Goal: Answer question/provide support

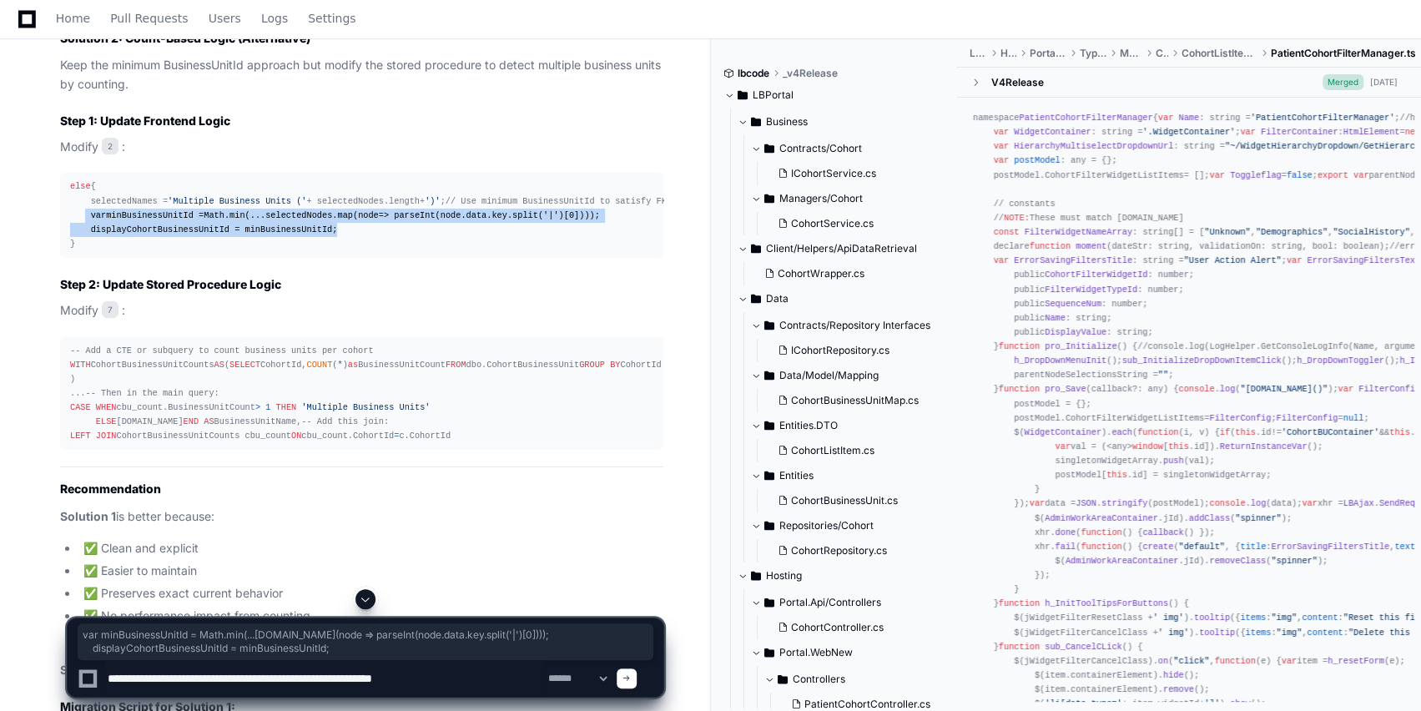
scroll to position [674, 0]
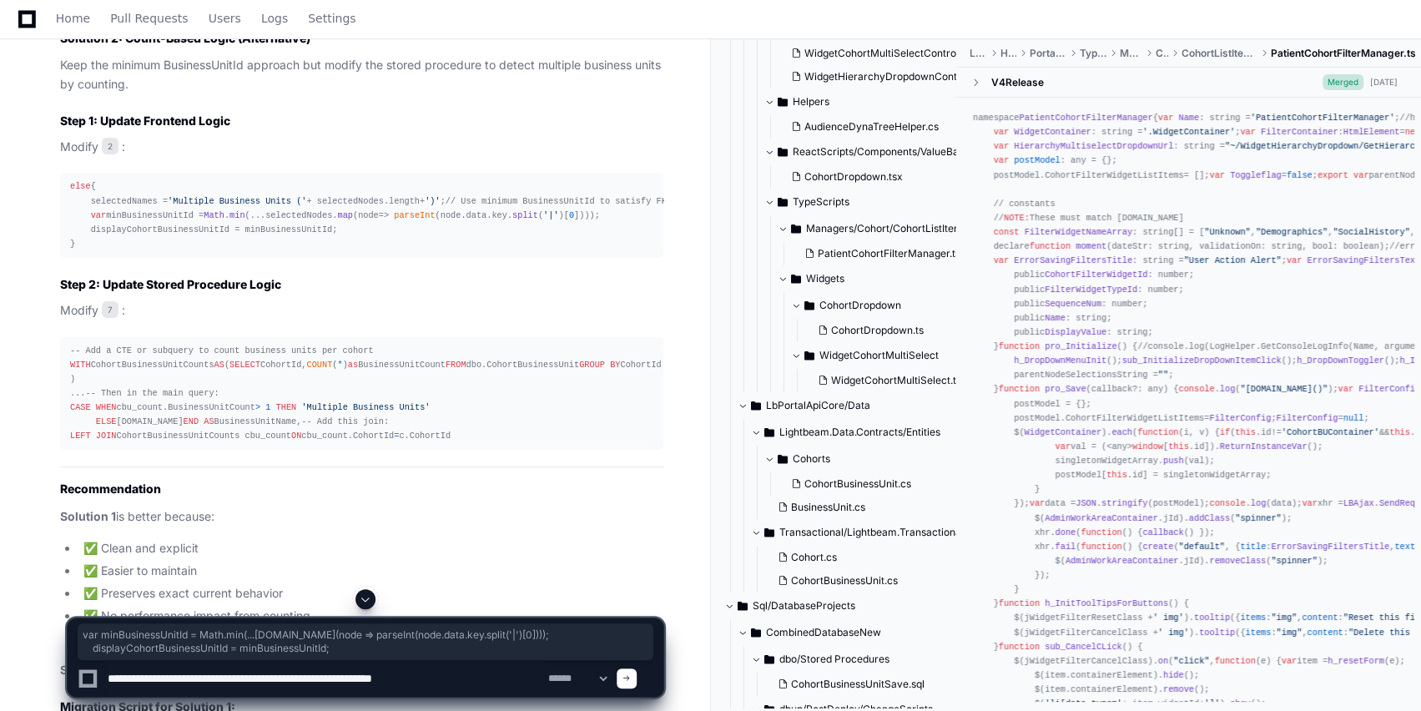
click at [222, 687] on textarea at bounding box center [324, 678] width 440 height 37
paste textarea
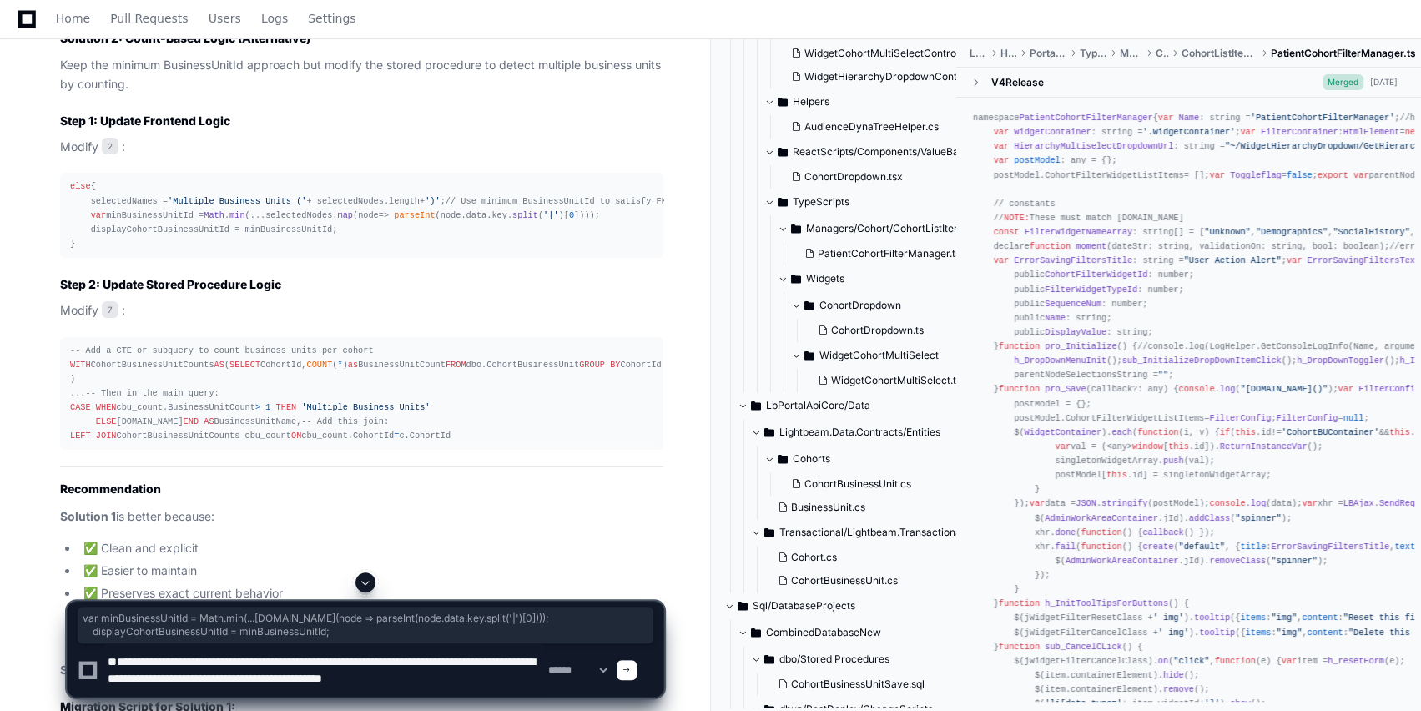
scroll to position [5, 0]
paste textarea "**********"
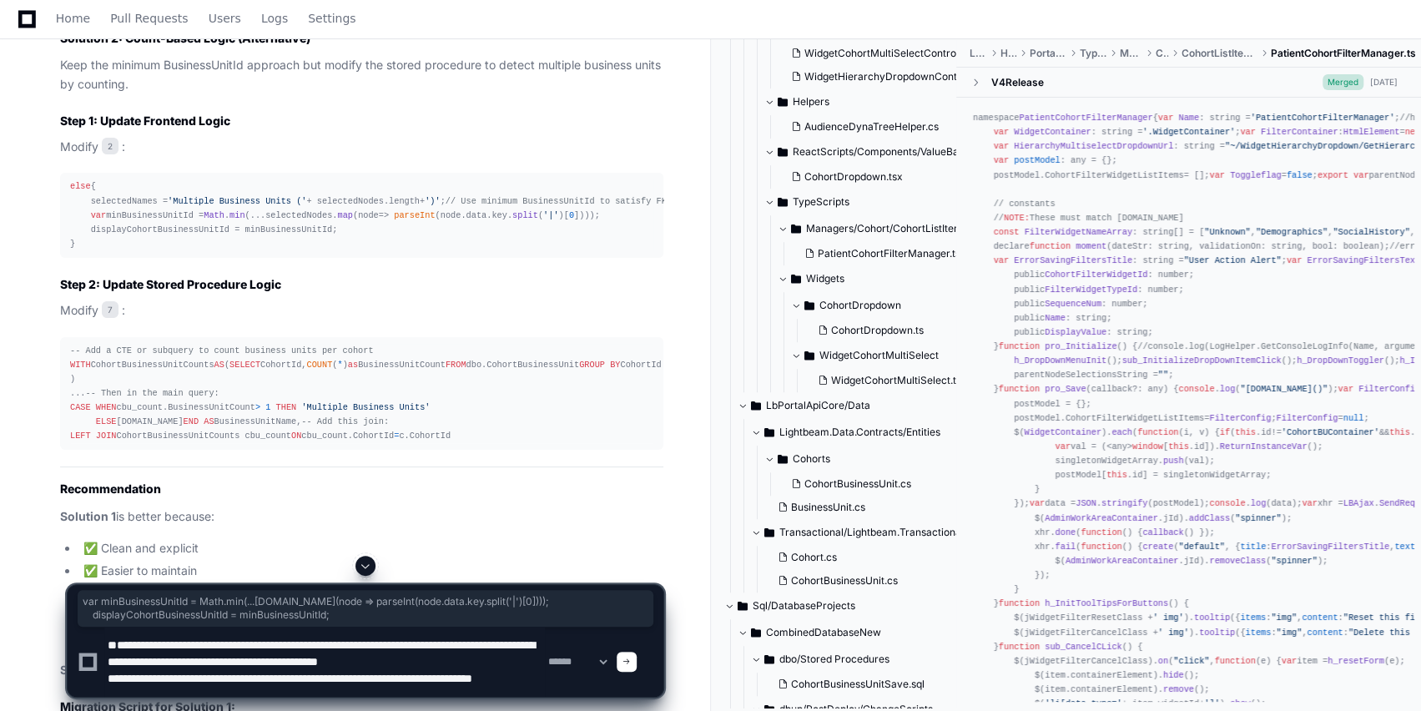
scroll to position [22, 0]
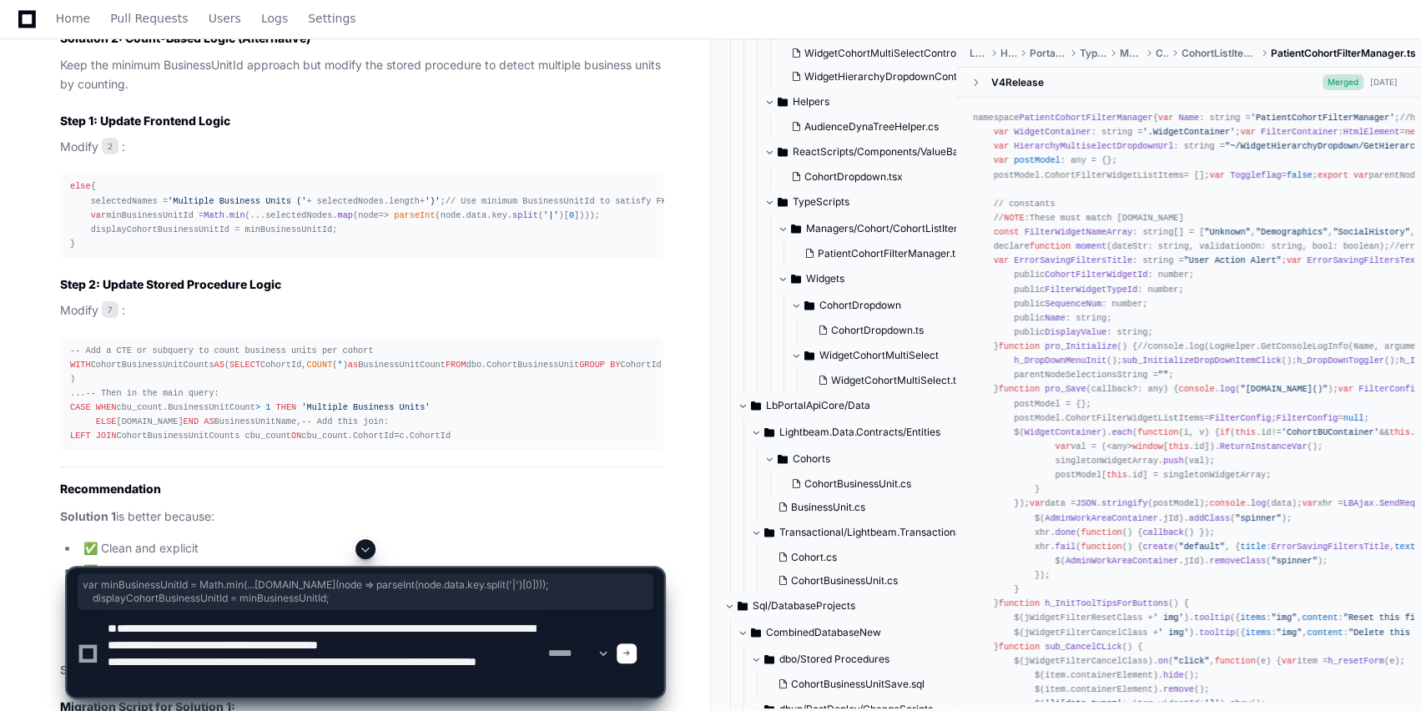
click at [436, 622] on textarea at bounding box center [324, 653] width 440 height 87
click at [209, 649] on textarea at bounding box center [324, 653] width 440 height 87
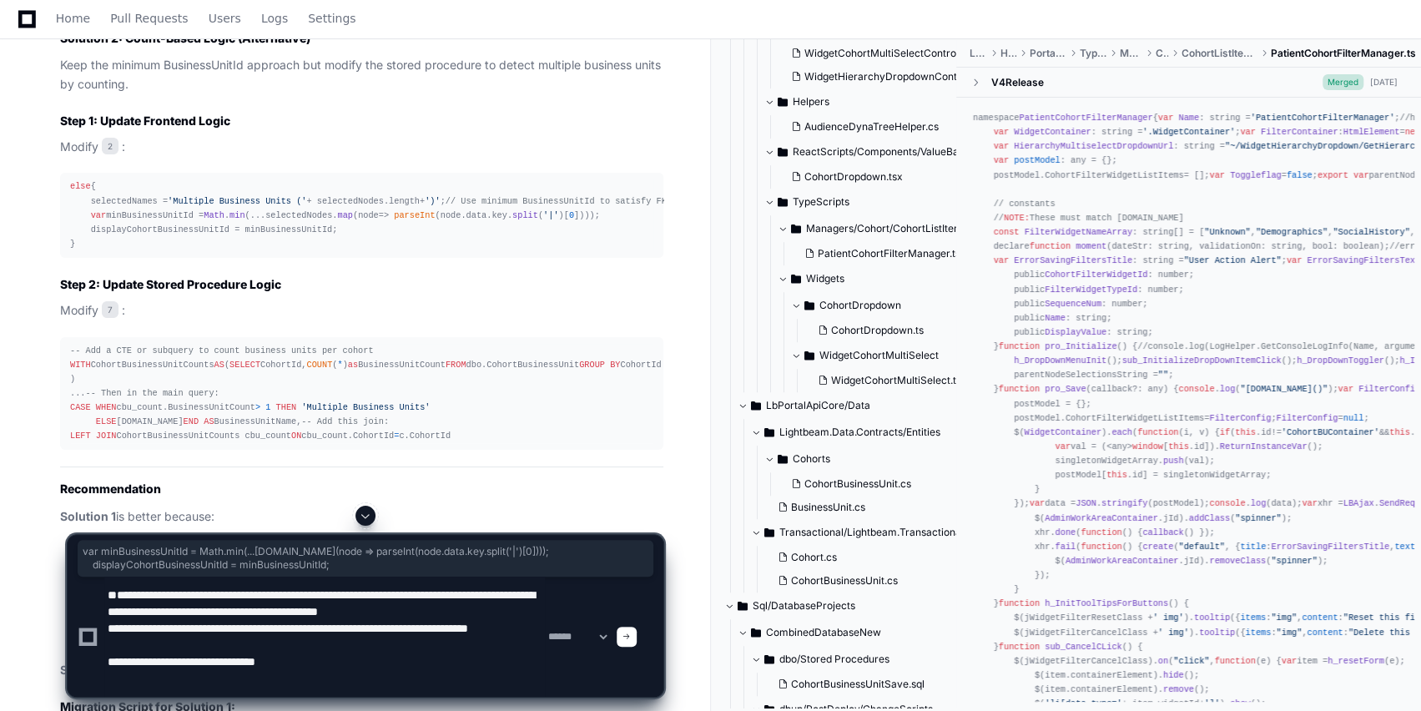
type textarea "**********"
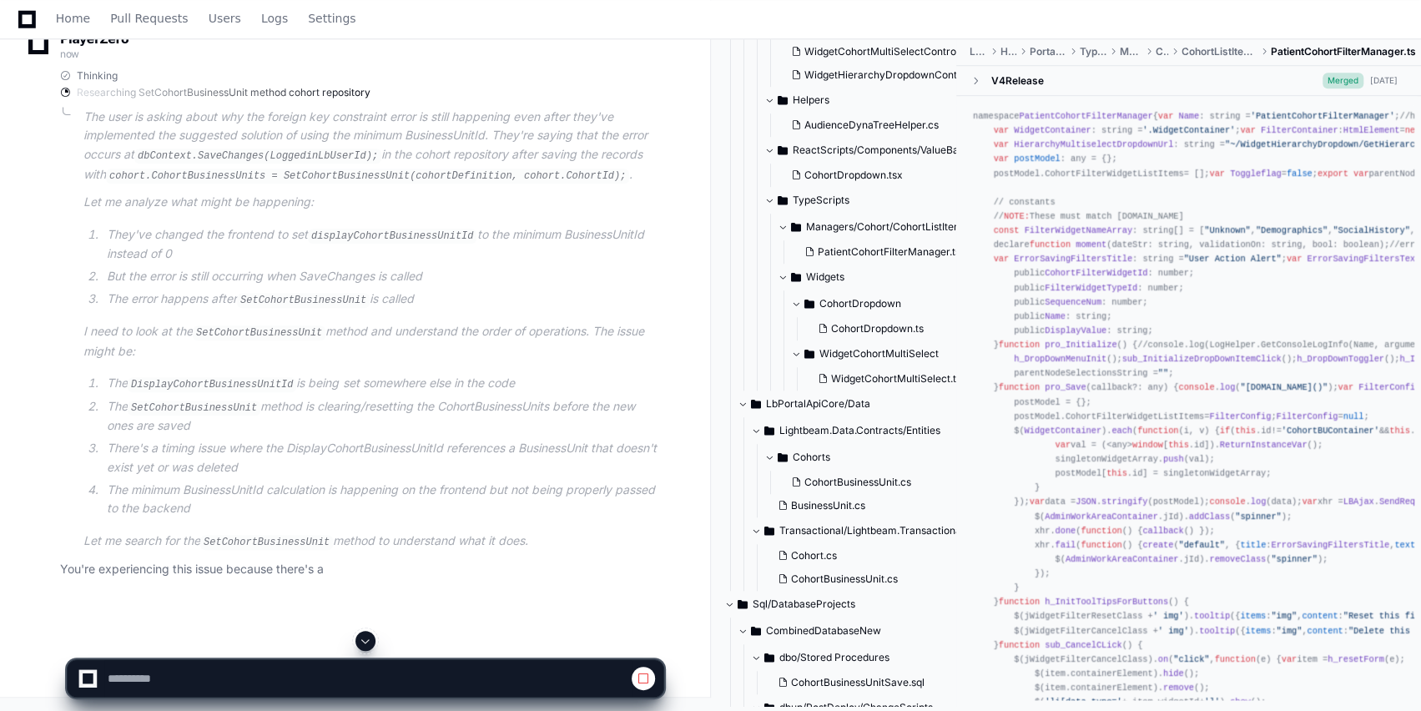
scroll to position [5299, 0]
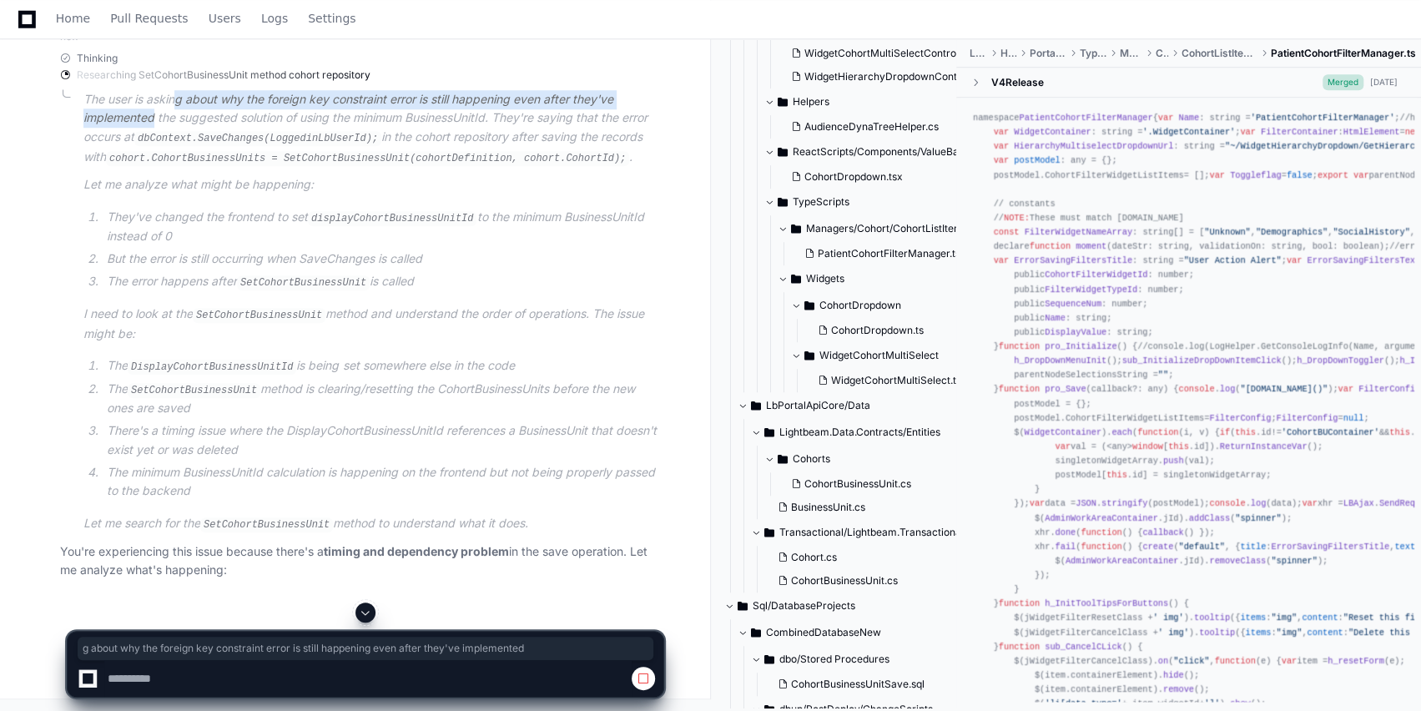
drag, startPoint x: 152, startPoint y: 451, endPoint x: 179, endPoint y: 442, distance: 29.0
click at [179, 168] on p "The user is asking about why the foreign key constraint error is still happenin…" at bounding box center [373, 129] width 580 height 78
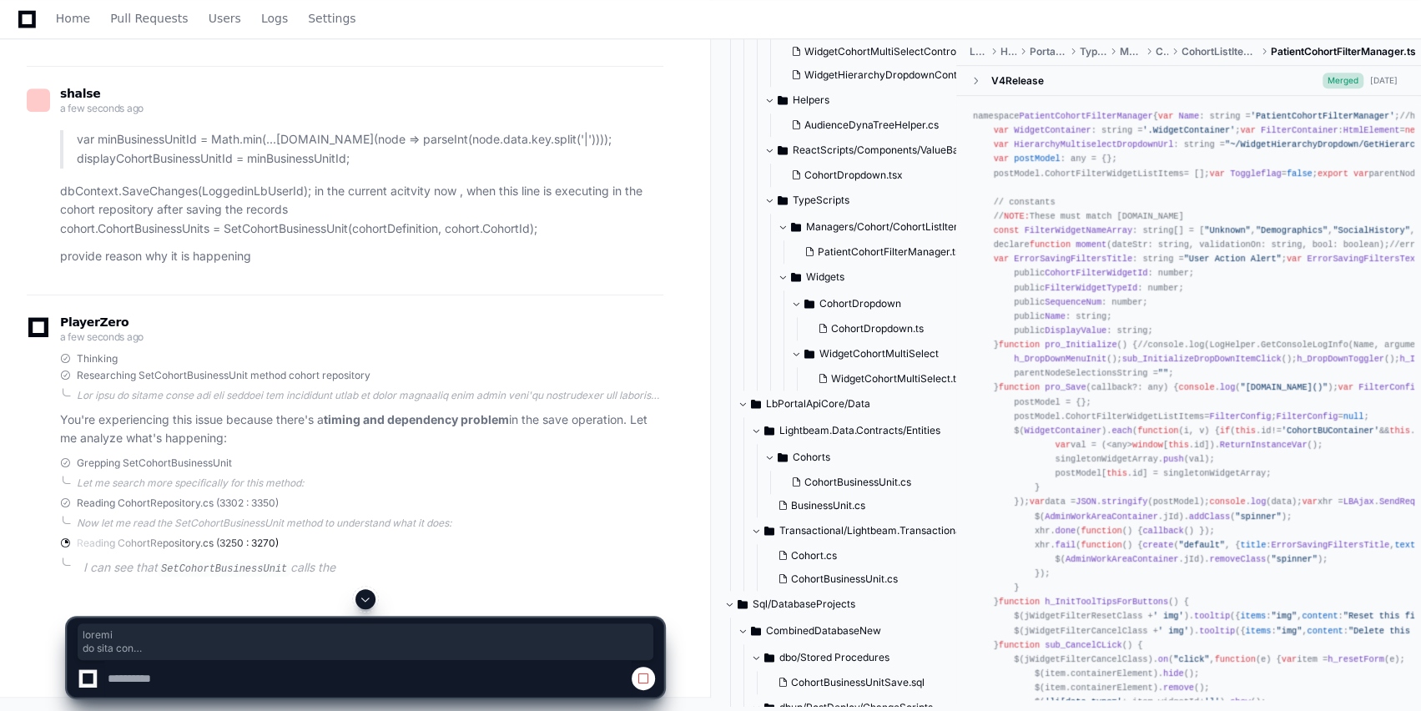
scroll to position [5300, 0]
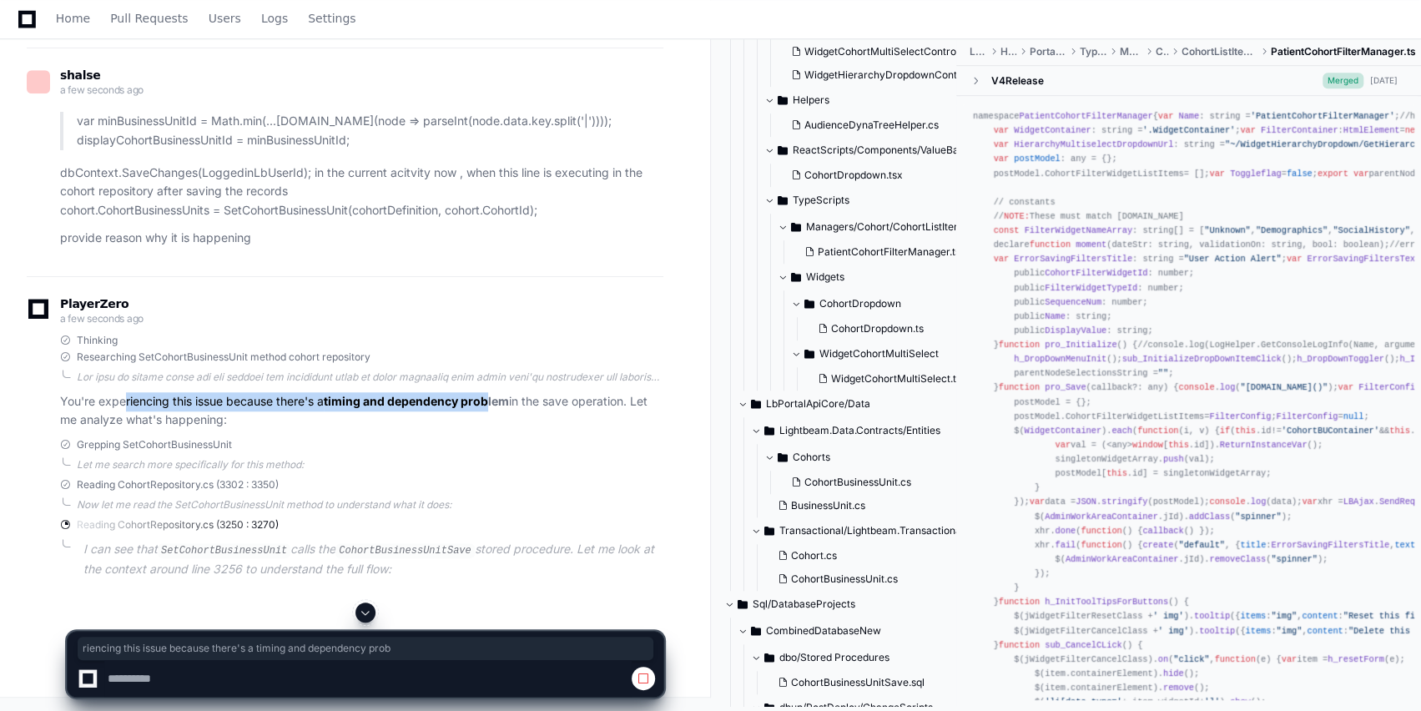
drag, startPoint x: 127, startPoint y: 460, endPoint x: 494, endPoint y: 456, distance: 367.0
click at [494, 430] on p "You're experiencing this issue because there's a timing and dependency problem …" at bounding box center [361, 411] width 603 height 38
drag, startPoint x: 89, startPoint y: 456, endPoint x: 265, endPoint y: 458, distance: 176.0
click at [265, 430] on p "You're experiencing this issue because there's a timing and dependency problem …" at bounding box center [361, 411] width 603 height 38
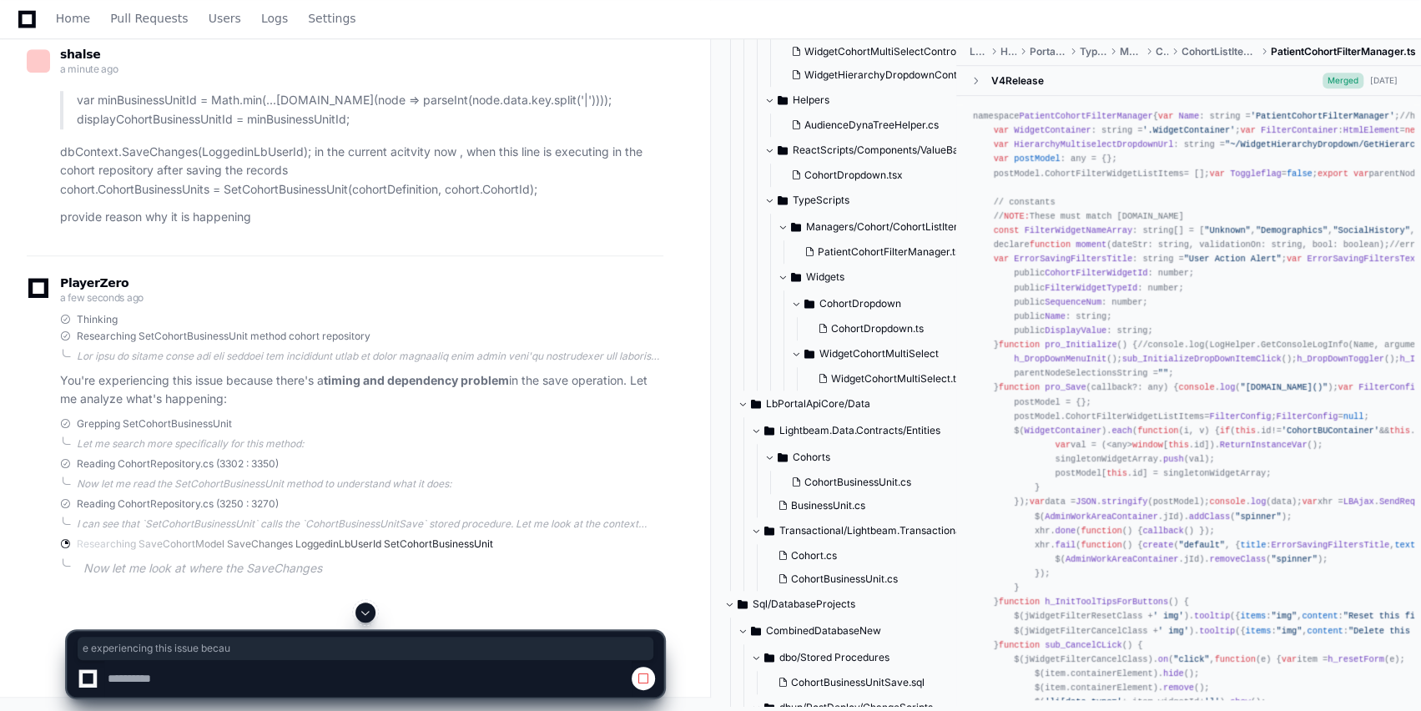
scroll to position [5375, 0]
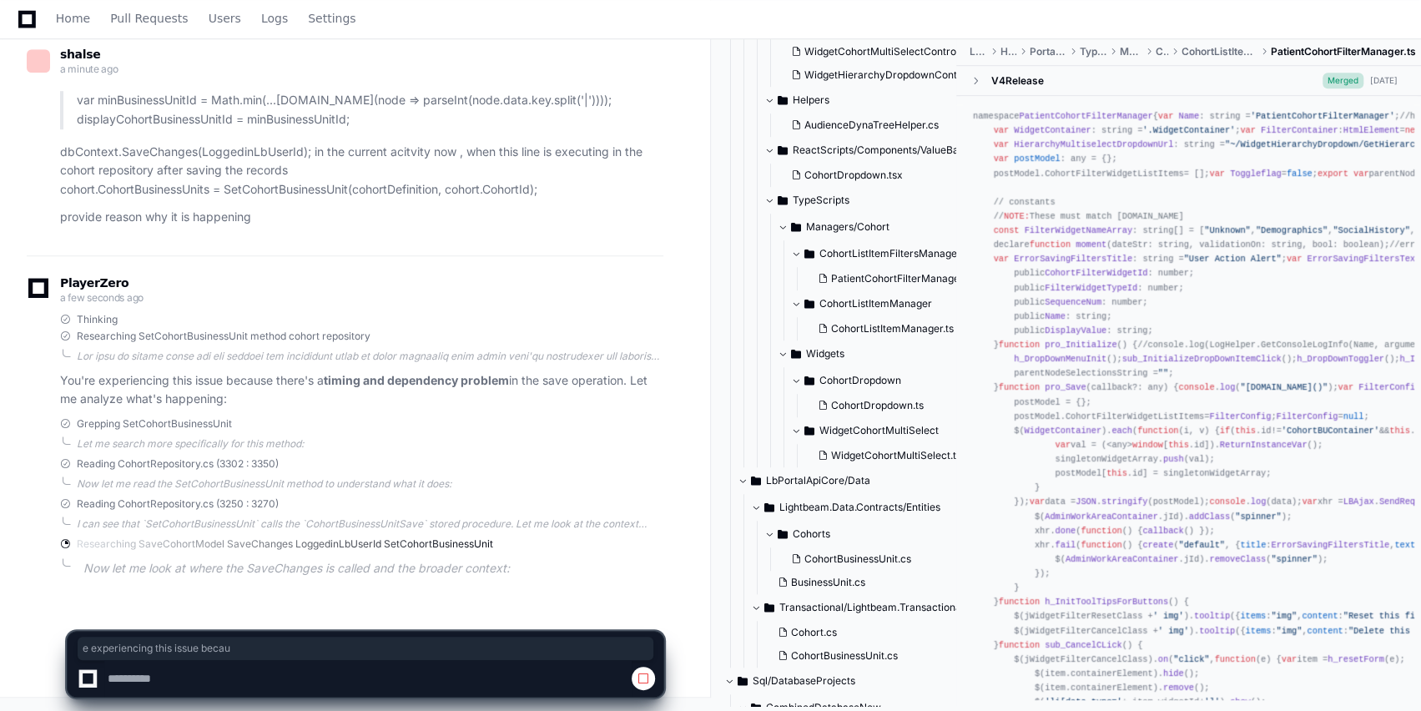
click at [121, 478] on div "Now let me read the SetCohortBusinessUnit method to understand what it does:" at bounding box center [370, 483] width 586 height 13
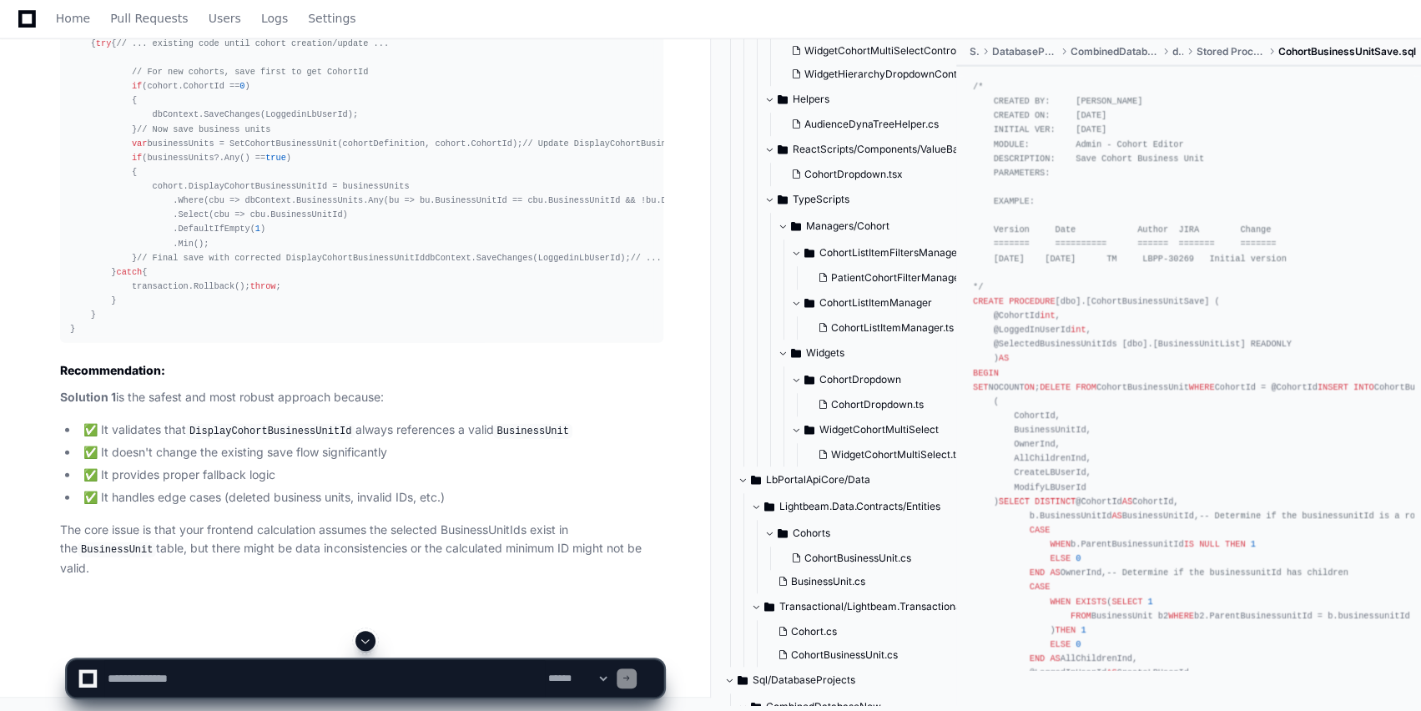
scroll to position [7967, 0]
click at [209, 674] on textarea at bounding box center [324, 678] width 440 height 37
click at [239, 672] on textarea at bounding box center [324, 678] width 440 height 37
paste textarea "**********"
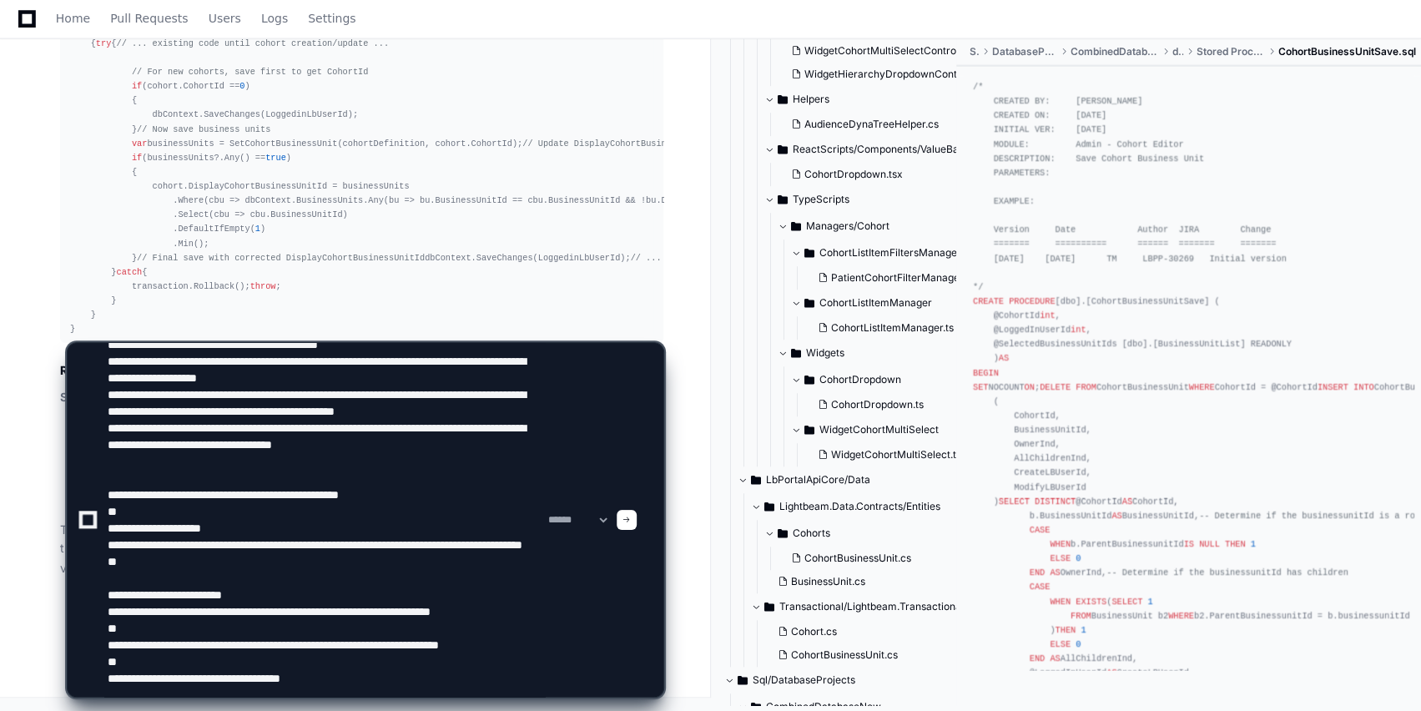
scroll to position [167, 0]
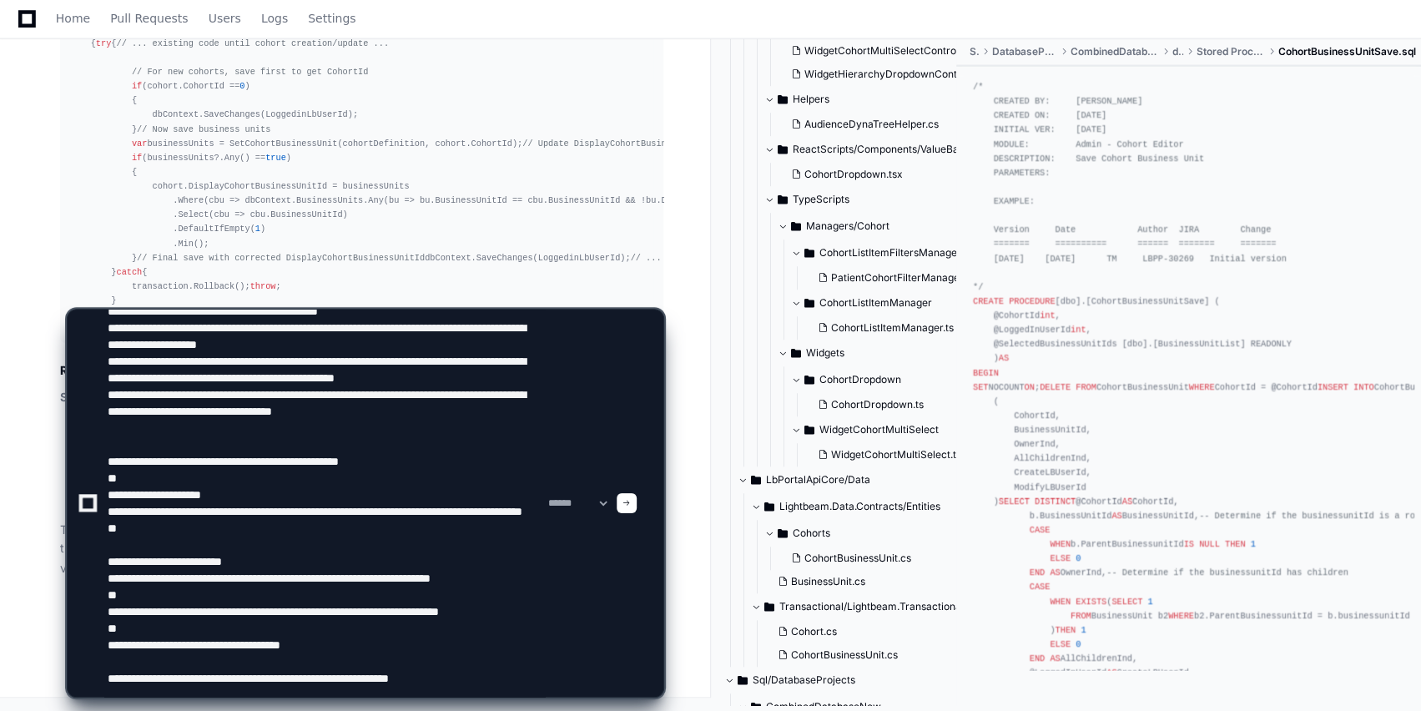
type textarea "**********"
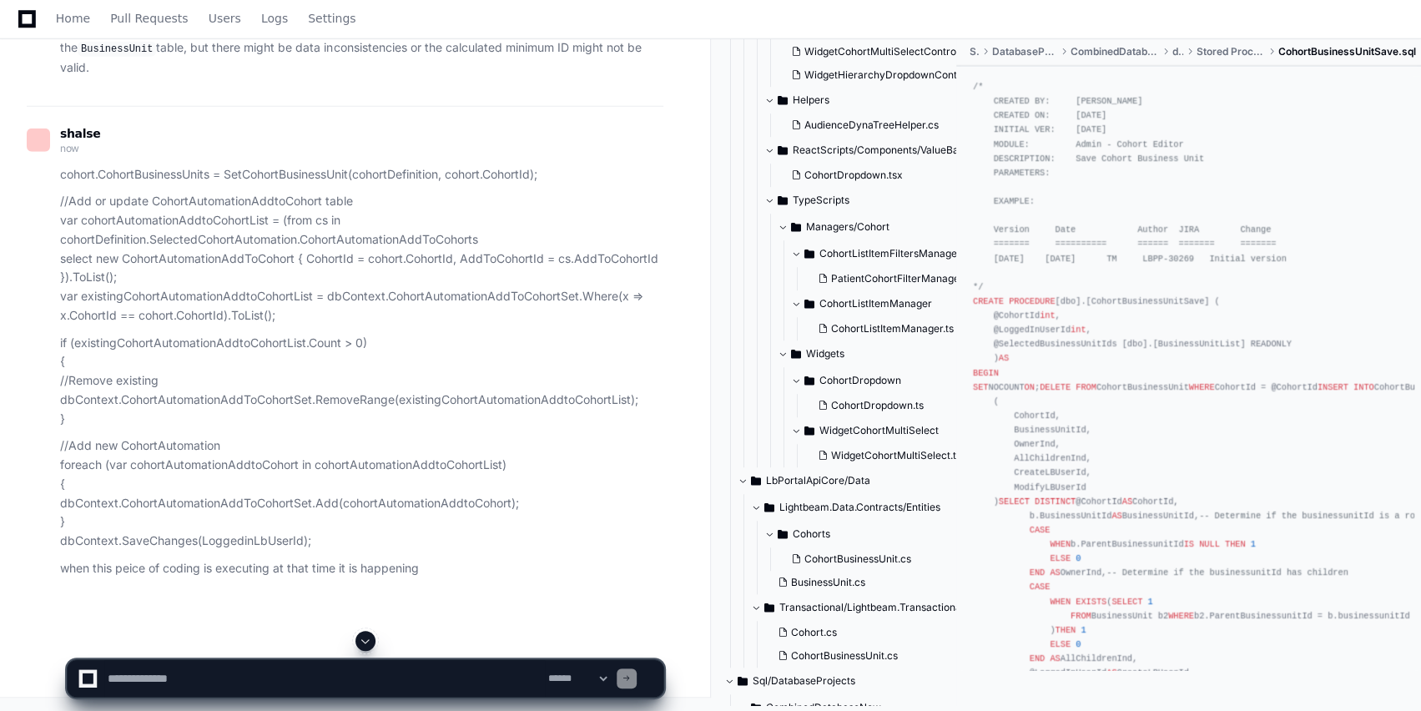
scroll to position [0, 0]
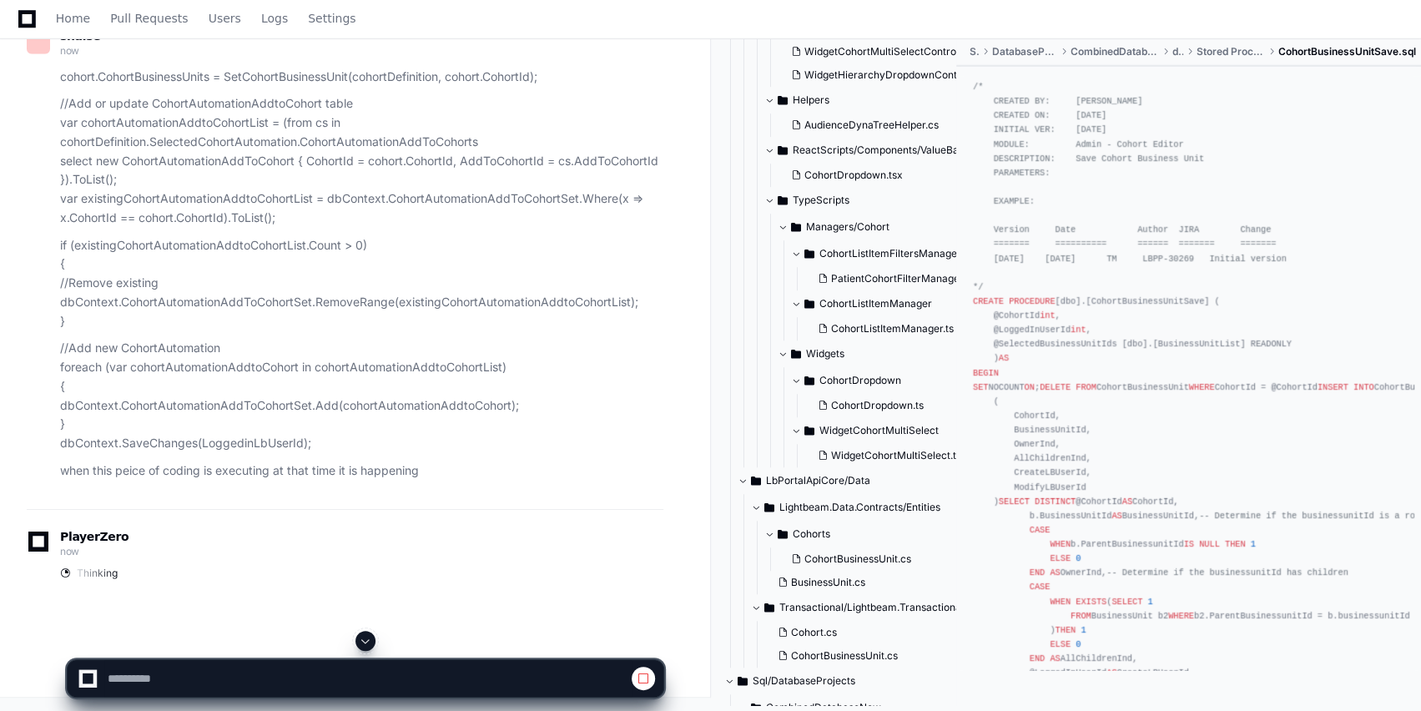
click at [239, 509] on div "shalse now cohort.CohortBusinessUnits = SetCohortBusinessUnit(cohortDefinition,…" at bounding box center [345, 258] width 636 height 500
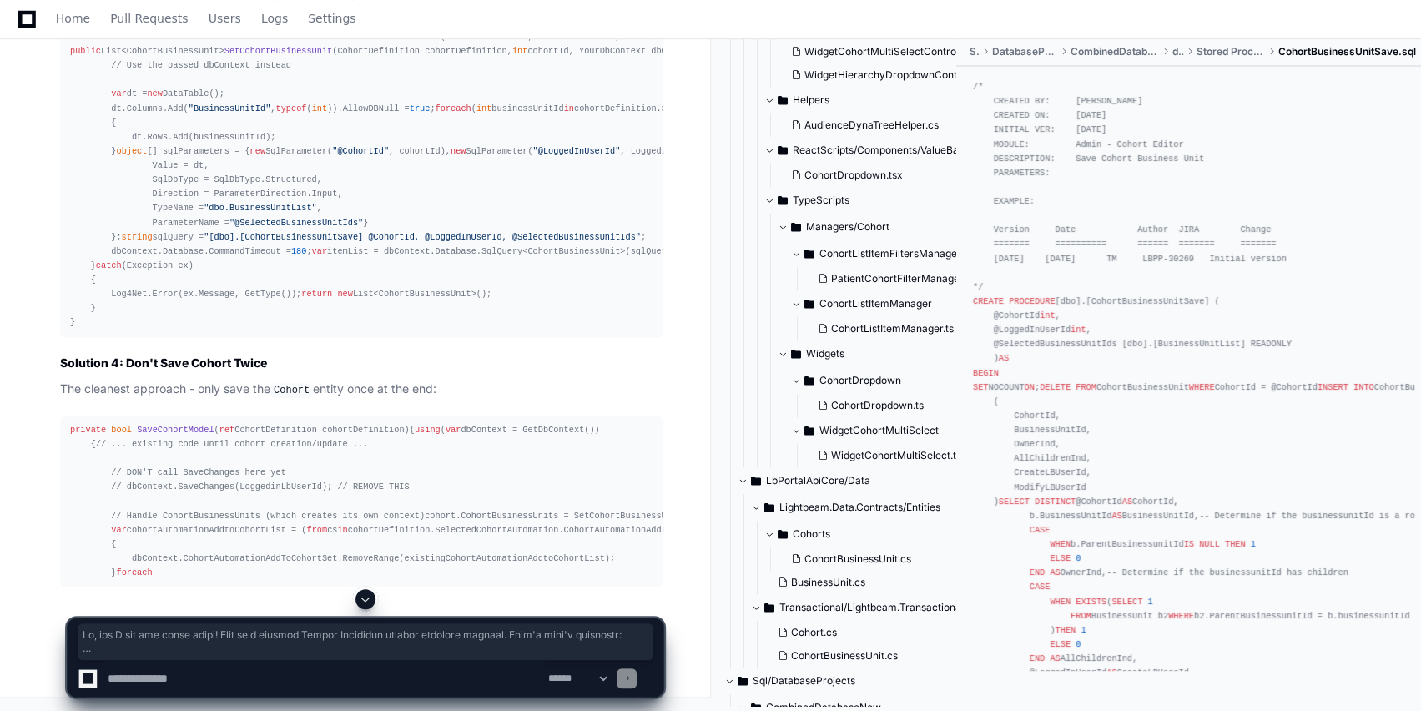
scroll to position [9655, 0]
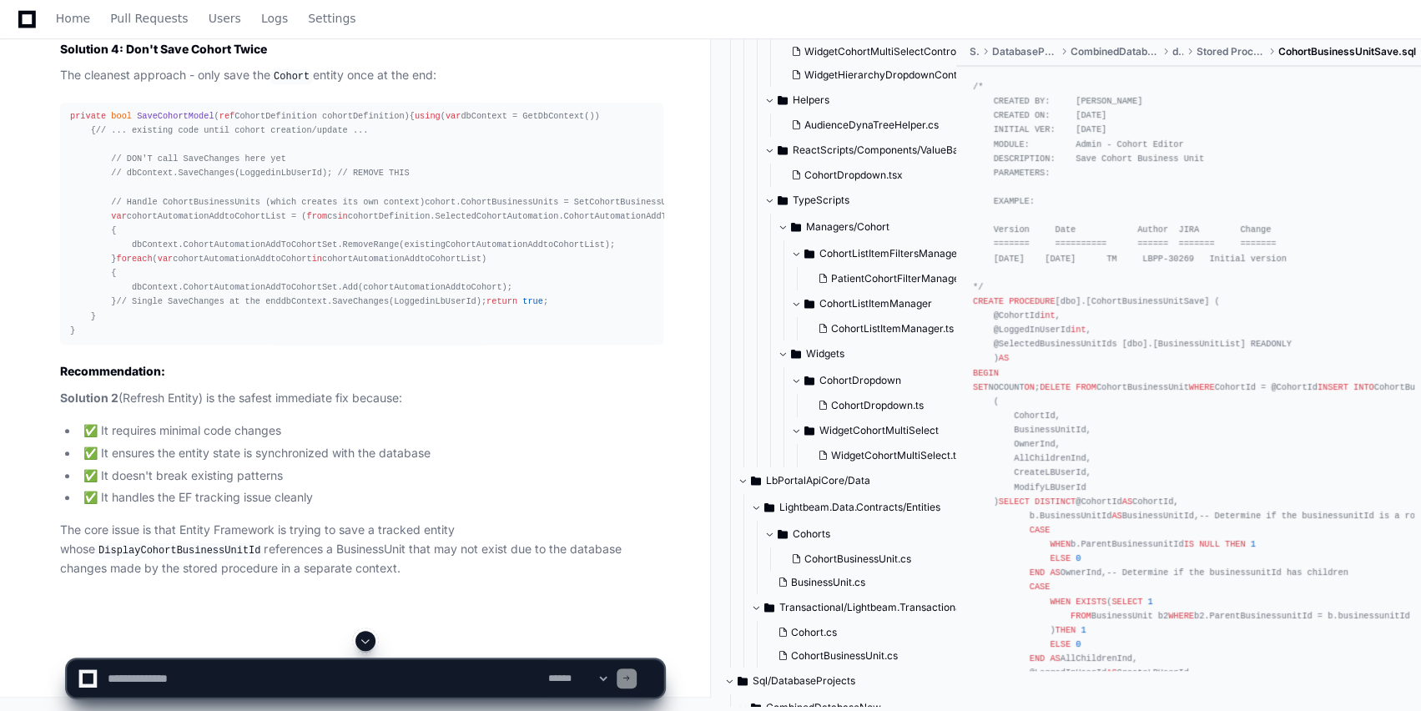
drag, startPoint x: 320, startPoint y: 255, endPoint x: 83, endPoint y: 256, distance: 237.7
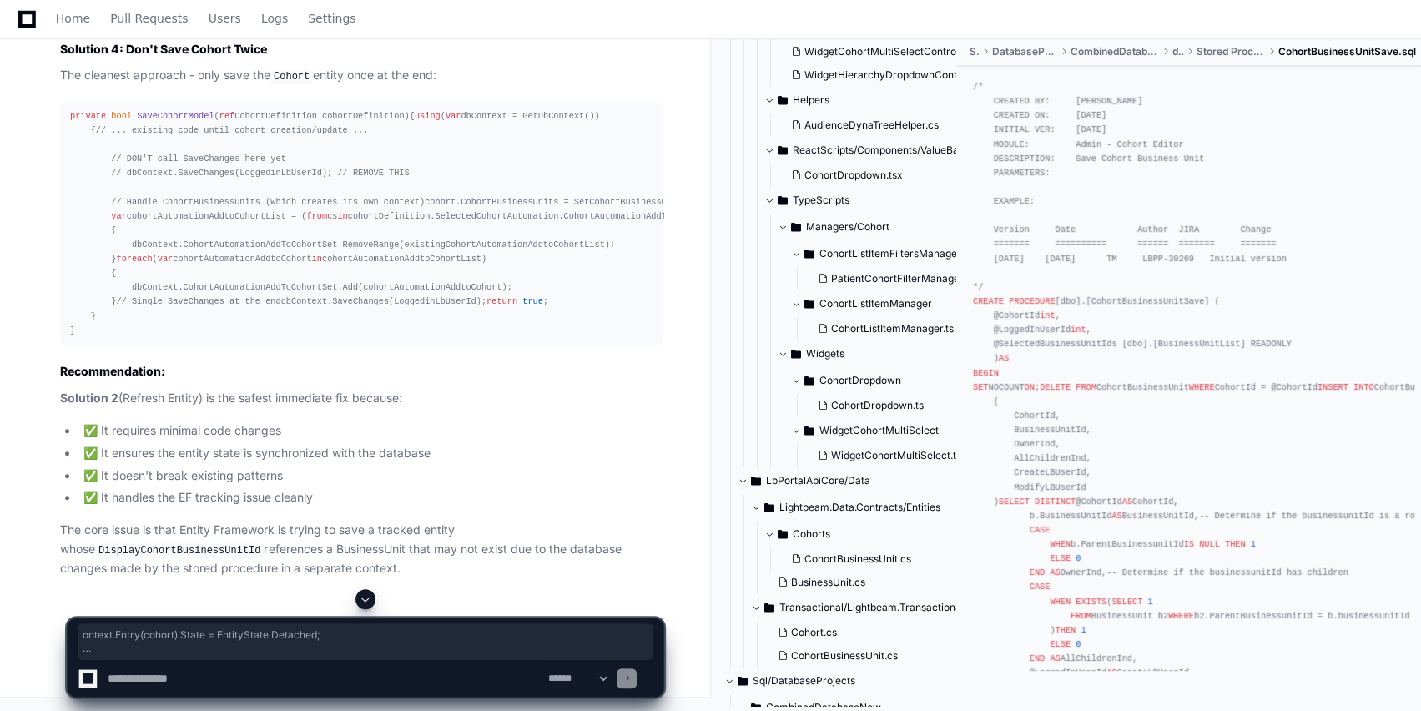
drag, startPoint x: 83, startPoint y: 256, endPoint x: 253, endPoint y: 355, distance: 196.6
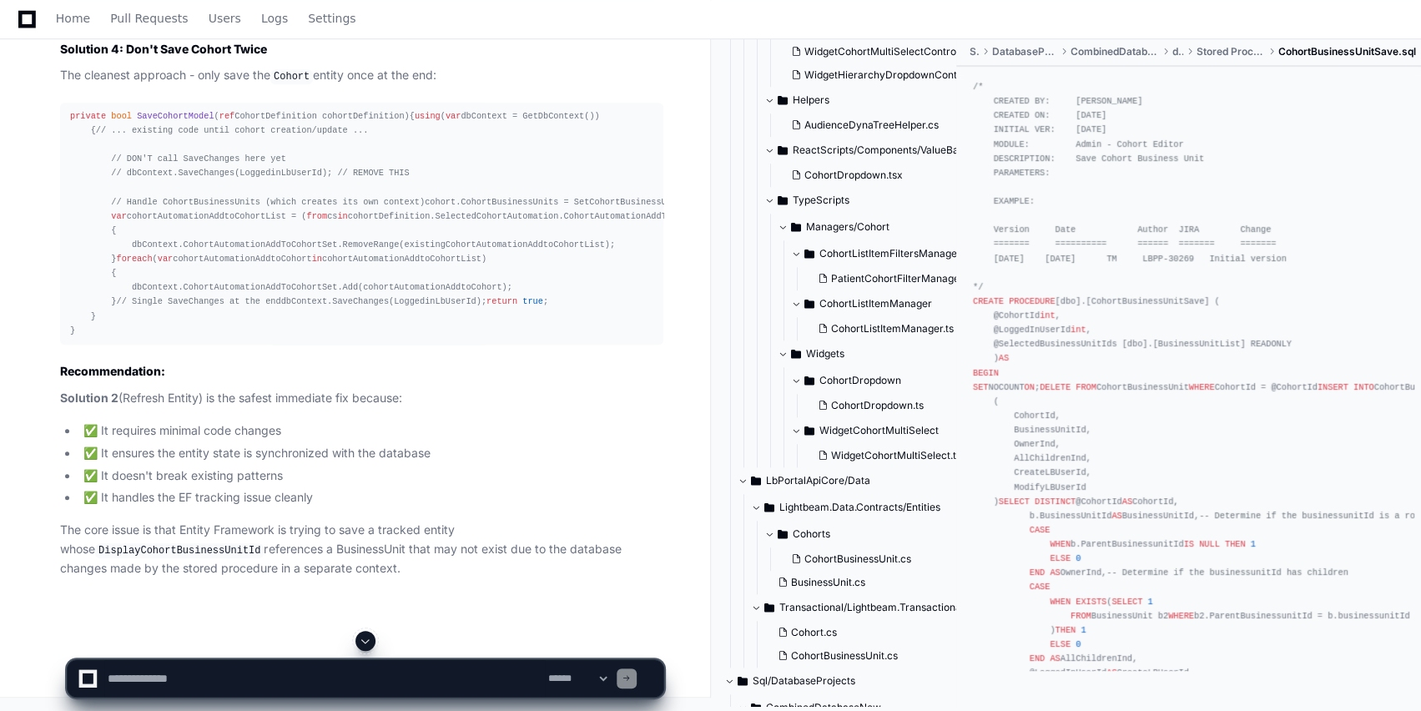
scroll to position [9861, 0]
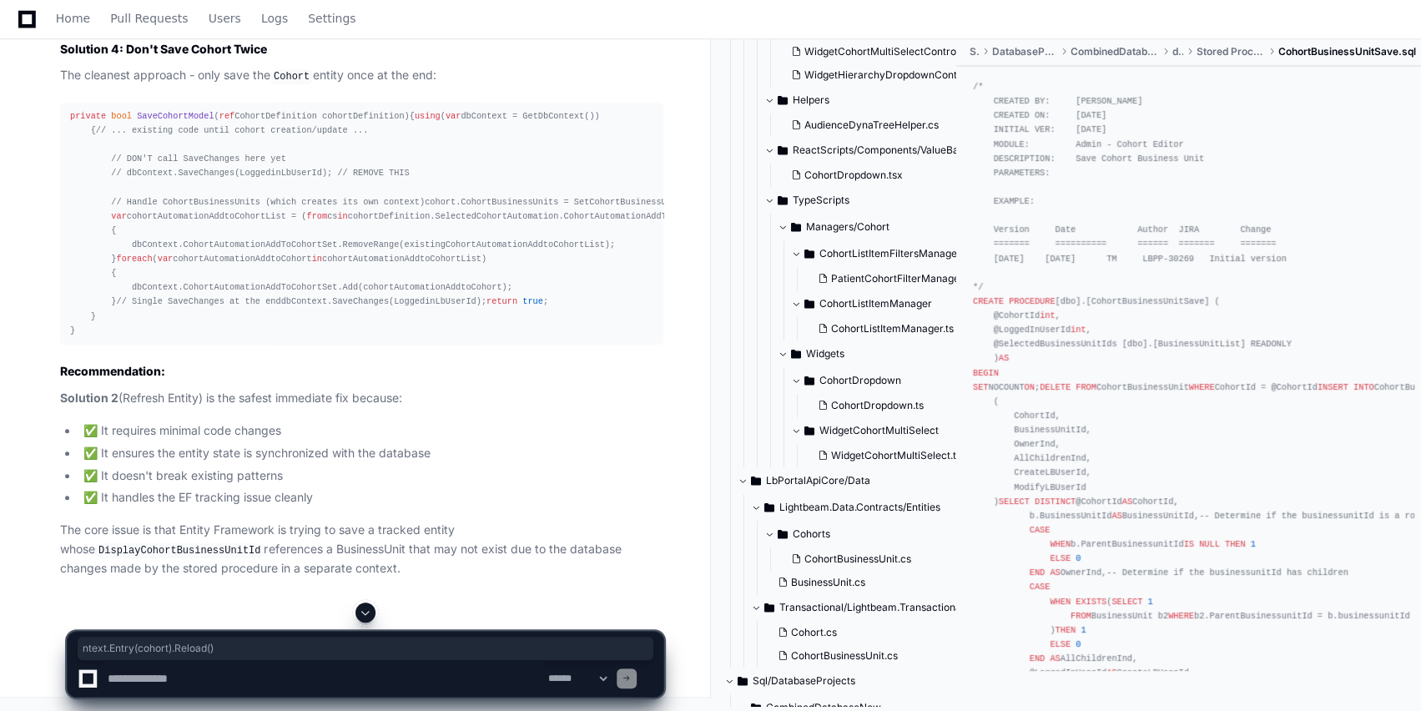
drag, startPoint x: 90, startPoint y: 296, endPoint x: 220, endPoint y: 292, distance: 130.2
drag, startPoint x: 213, startPoint y: 279, endPoint x: 341, endPoint y: 274, distance: 128.6
drag, startPoint x: 269, startPoint y: 345, endPoint x: 107, endPoint y: 352, distance: 162.0
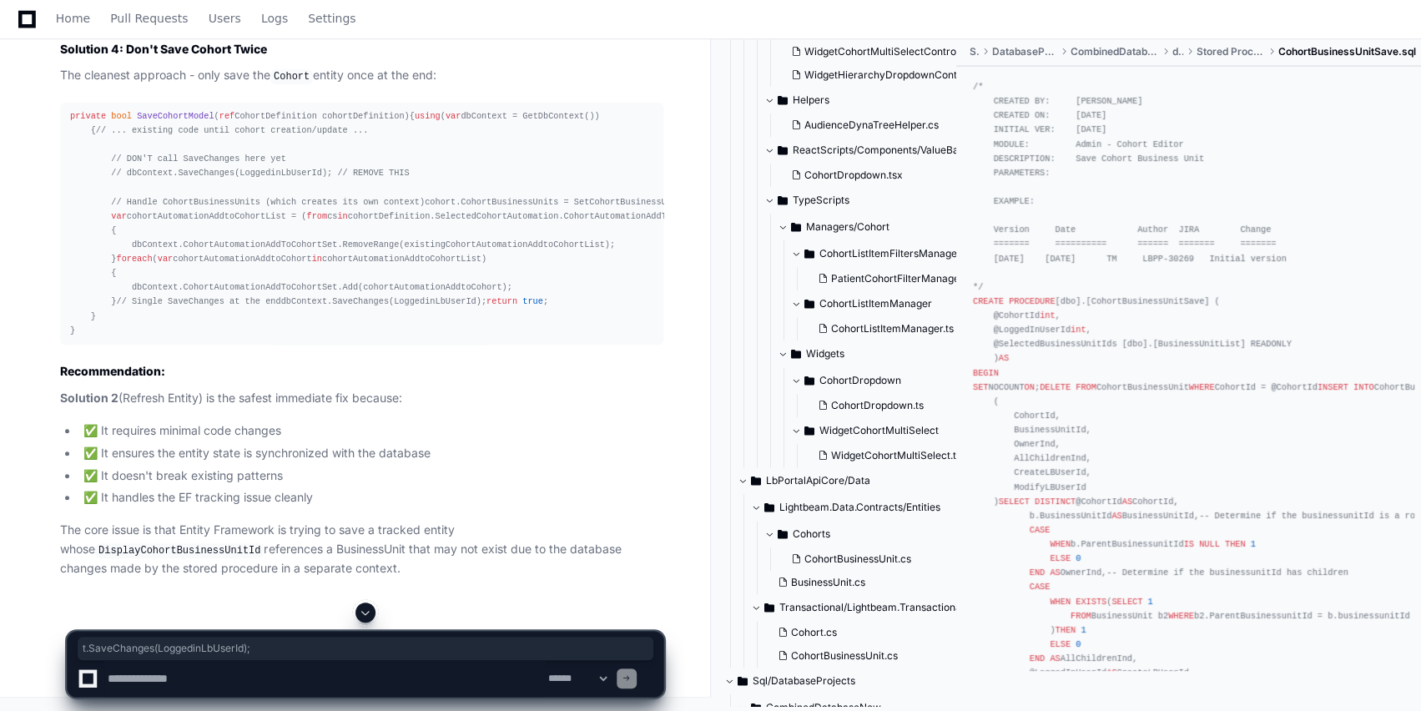
drag, startPoint x: 157, startPoint y: 90, endPoint x: 201, endPoint y: 86, distance: 44.4
drag, startPoint x: 360, startPoint y: 91, endPoint x: 407, endPoint y: 87, distance: 47.7
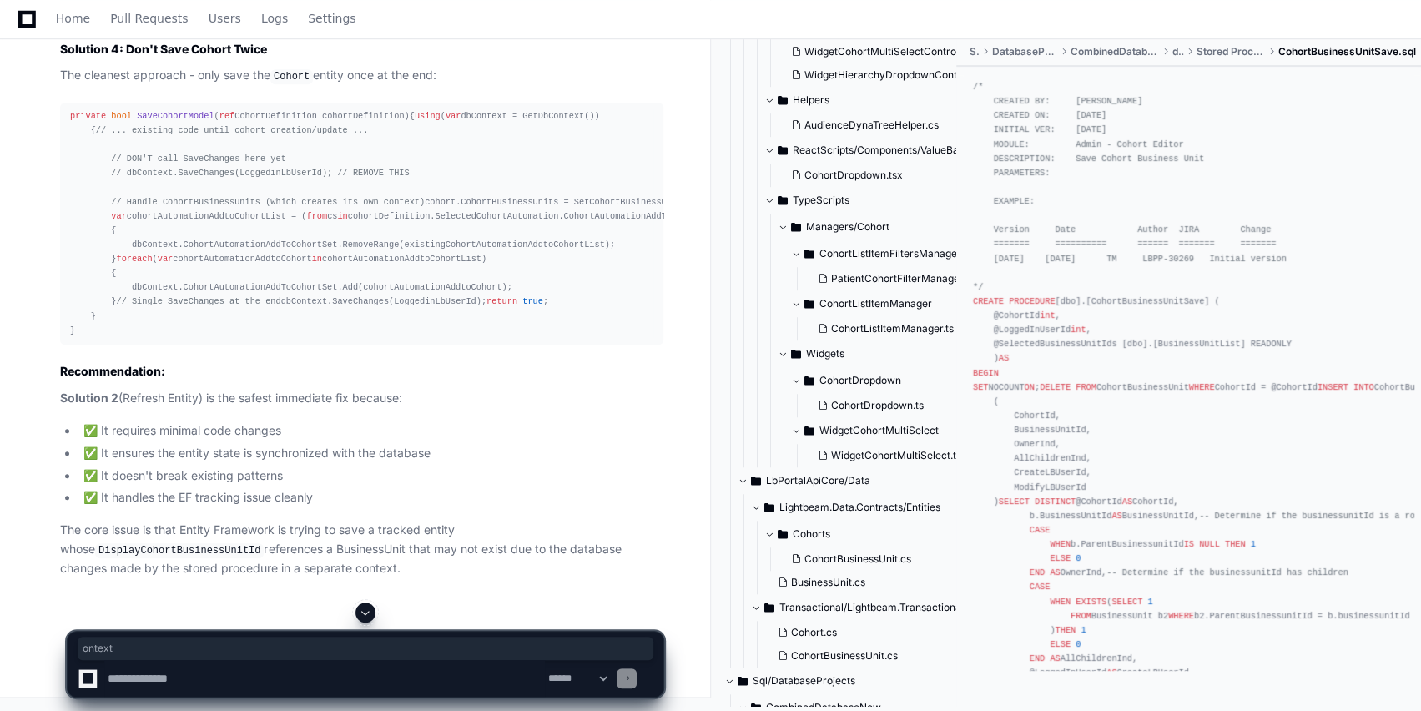
drag, startPoint x: 294, startPoint y: 83, endPoint x: 392, endPoint y: 84, distance: 97.6
click at [392, 84] on p "The cleanest approach - only save the Cohort entity once at the end:" at bounding box center [361, 76] width 603 height 20
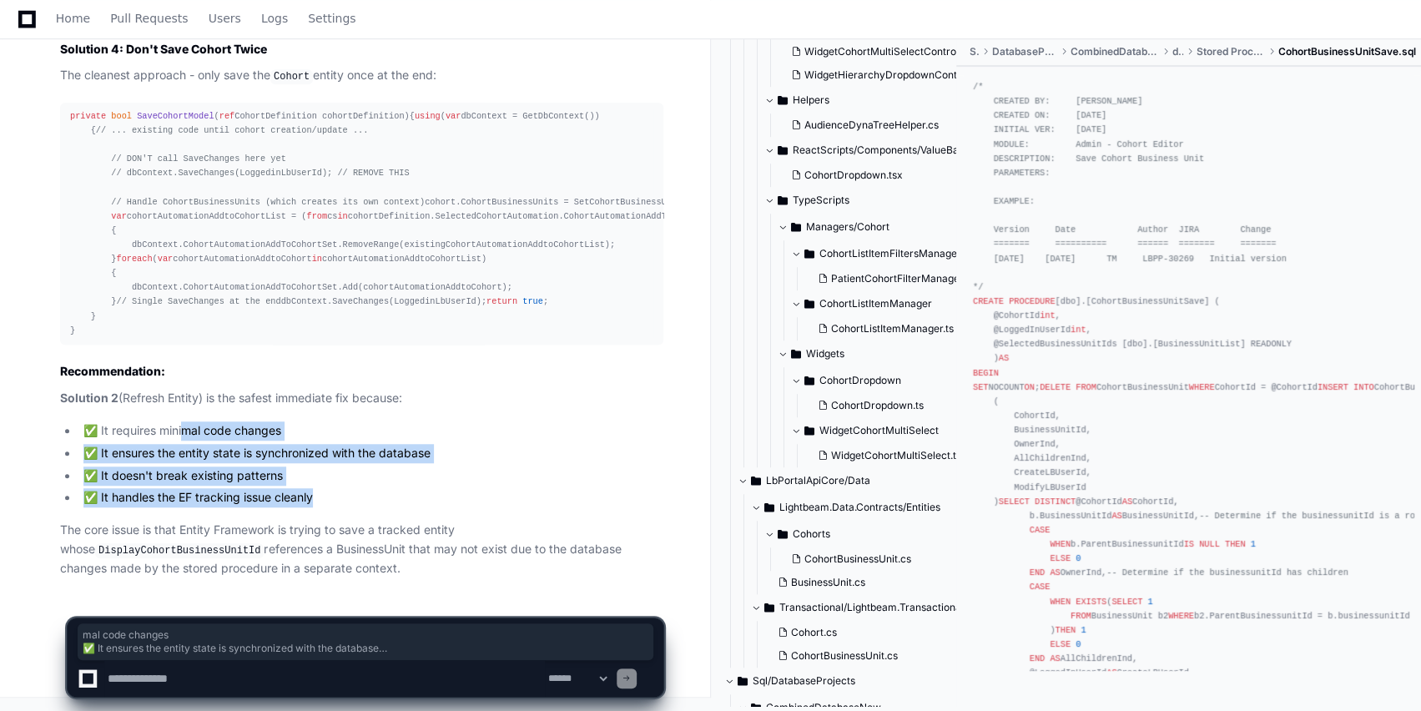
drag, startPoint x: 183, startPoint y: 428, endPoint x: 317, endPoint y: 495, distance: 150.3
click at [317, 495] on ul "✅ It requires minimal code changes ✅ It ensures the entity state is synchronize…" at bounding box center [361, 464] width 603 height 86
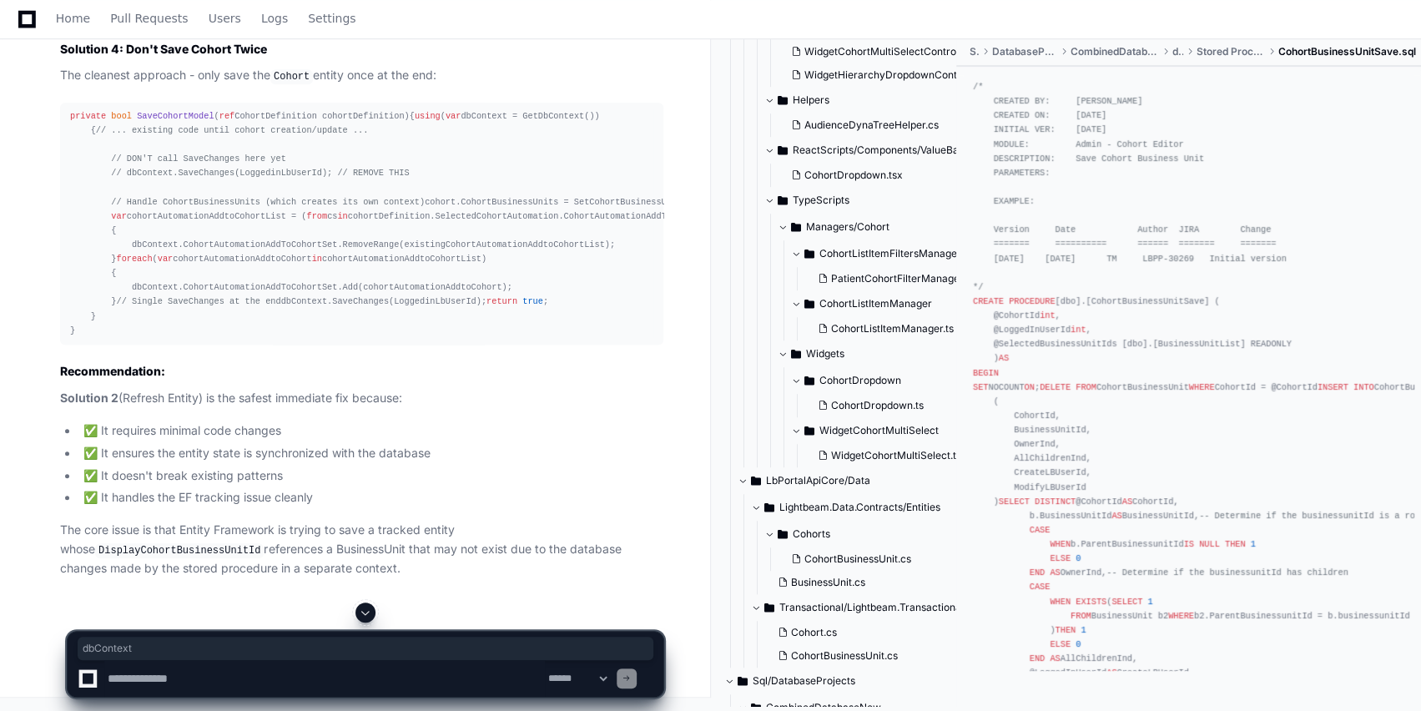
drag, startPoint x: 224, startPoint y: 239, endPoint x: 69, endPoint y: 234, distance: 155.3
copy div "dbContext.Entry(cohort).Reload();"
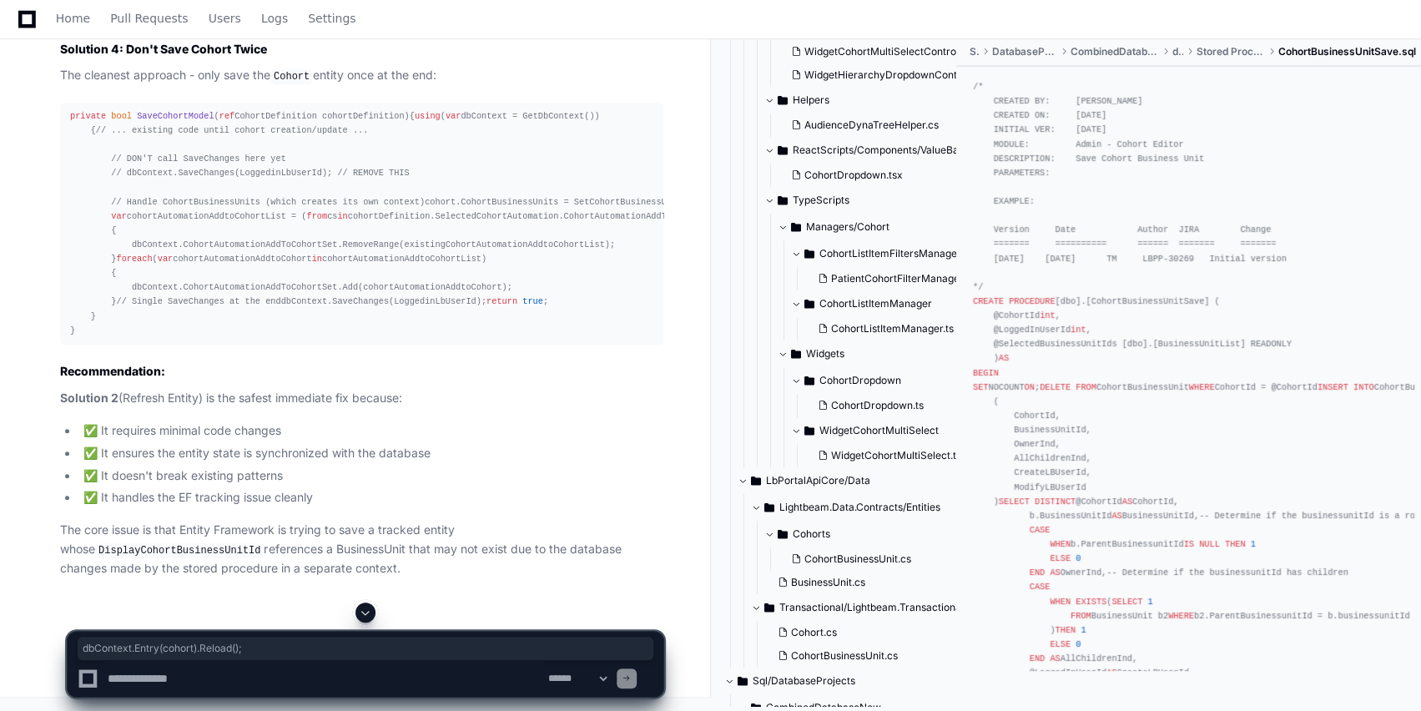
scroll to position [9688, 0]
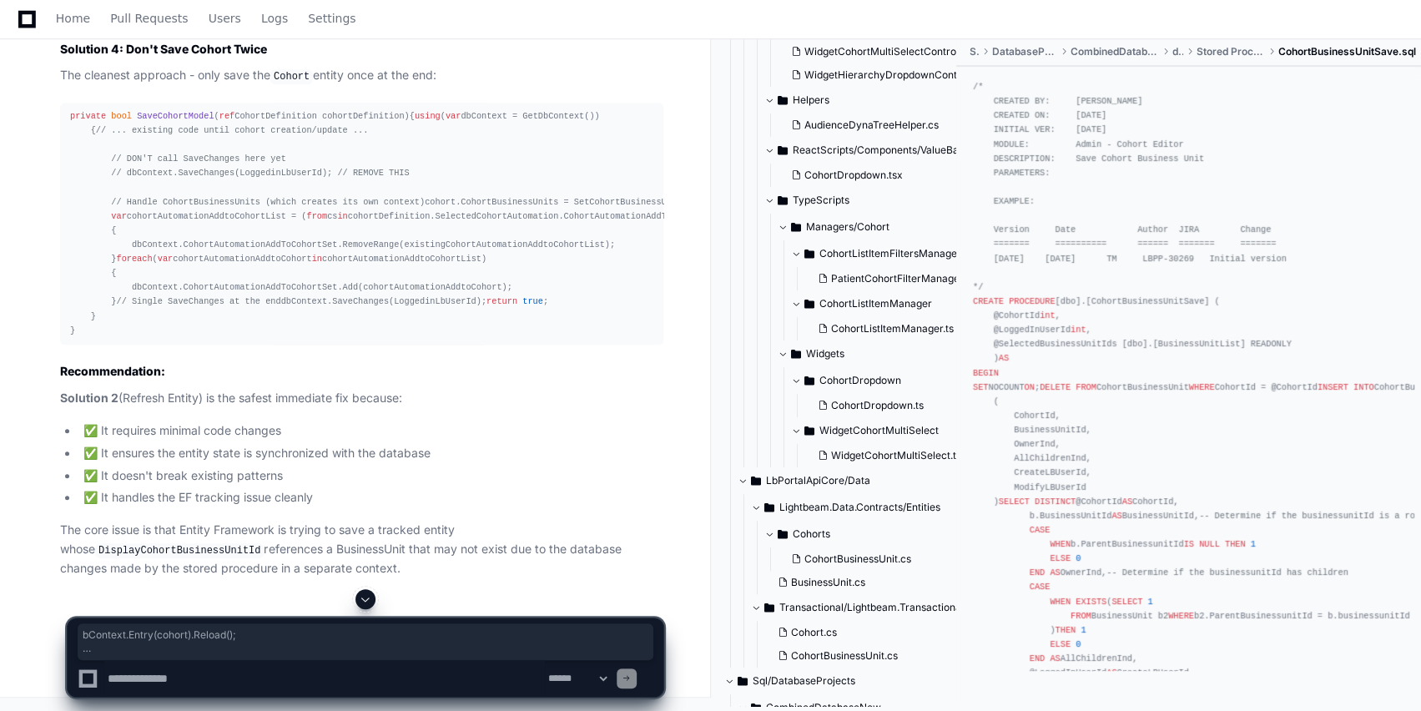
drag, startPoint x: 306, startPoint y: 492, endPoint x: 74, endPoint y: 472, distance: 232.8
copy div "bContext.Entry(cohort).Reload(); //Add or update CohortAutomationAddtoCohort ta…"
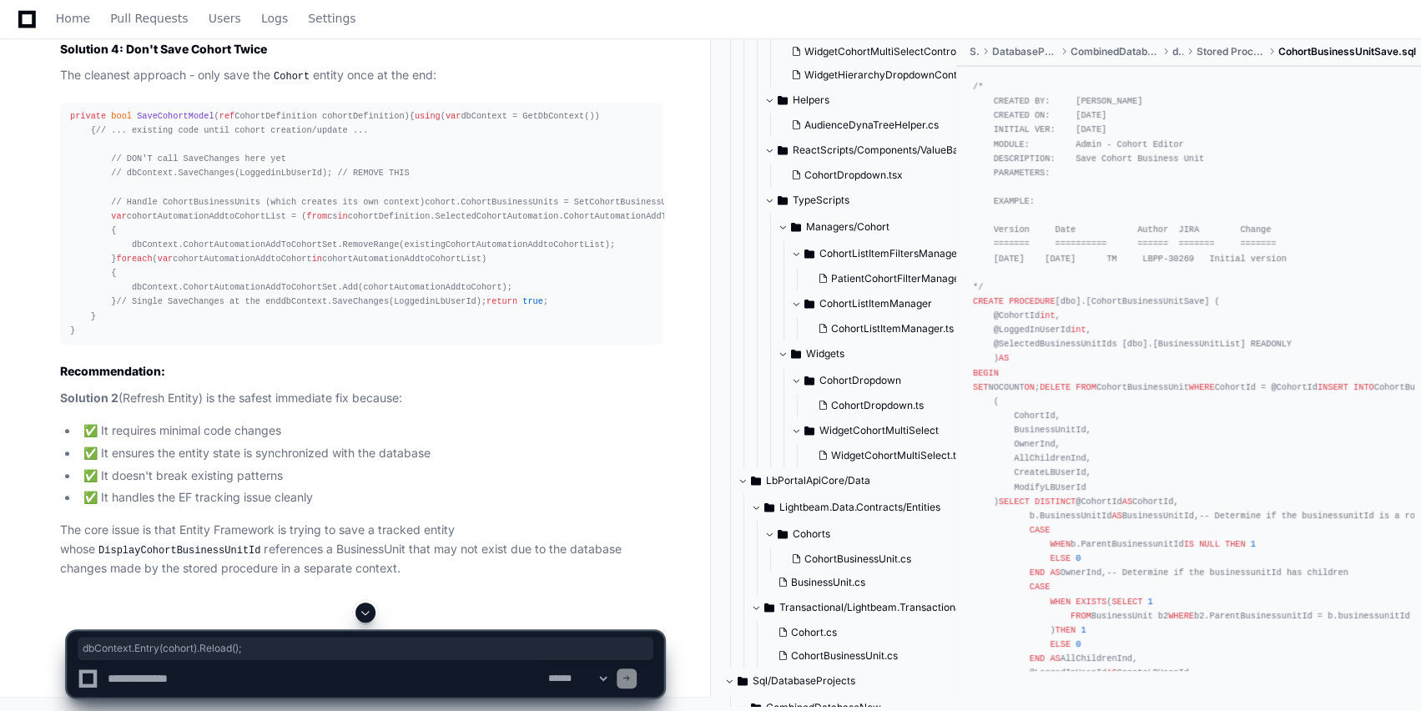
drag, startPoint x: 243, startPoint y: 465, endPoint x: 66, endPoint y: 470, distance: 176.9
copy div "dbContext.Entry(cohort).Reload();"
